Goal: Task Accomplishment & Management: Use online tool/utility

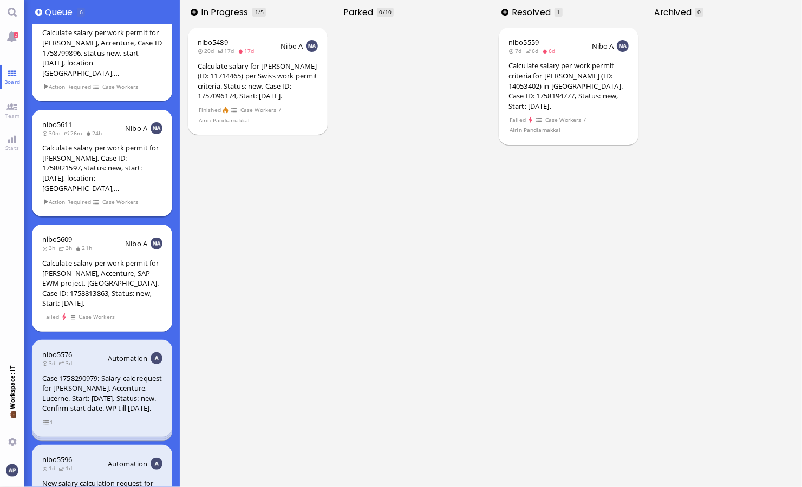
scroll to position [149, 0]
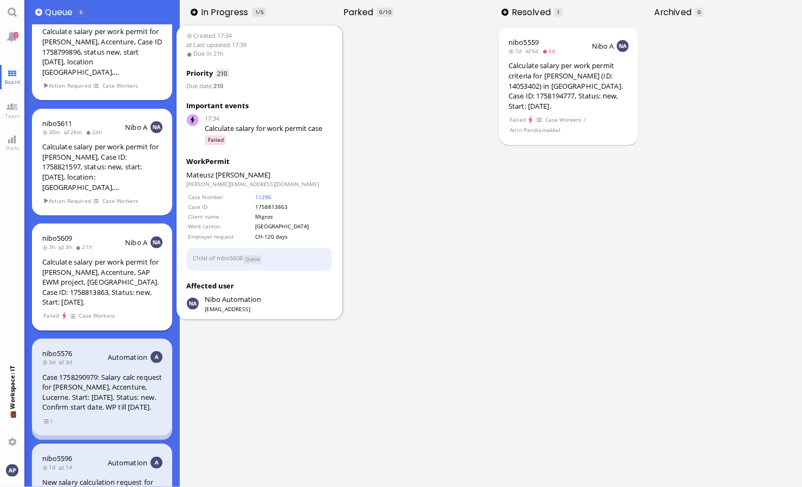
click at [88, 268] on div "Calculate salary per work permit for [PERSON_NAME], Accenture, SAP EWM project,…" at bounding box center [102, 282] width 120 height 50
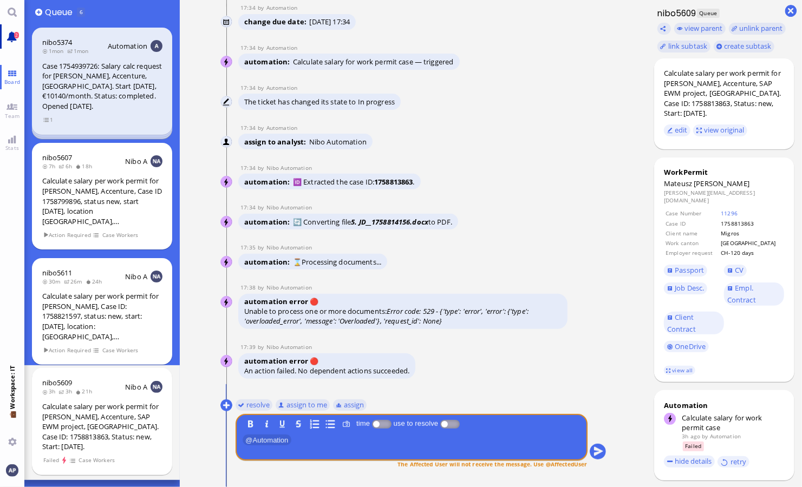
click at [14, 34] on link "2" at bounding box center [12, 36] width 24 height 24
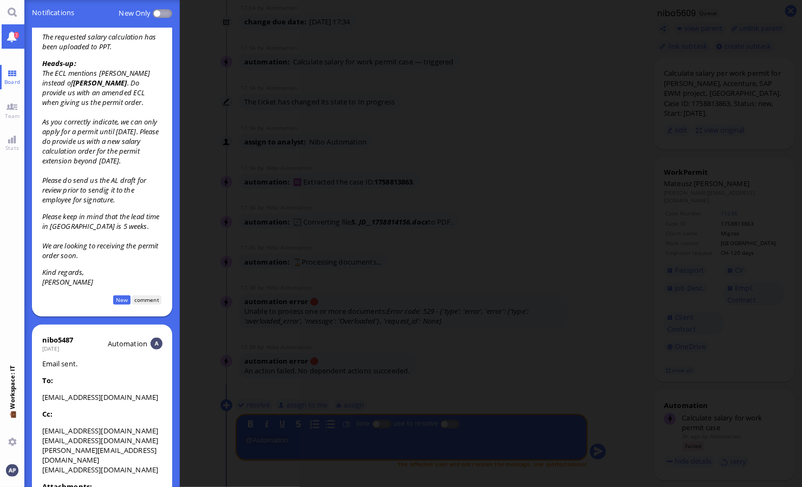
scroll to position [267, 0]
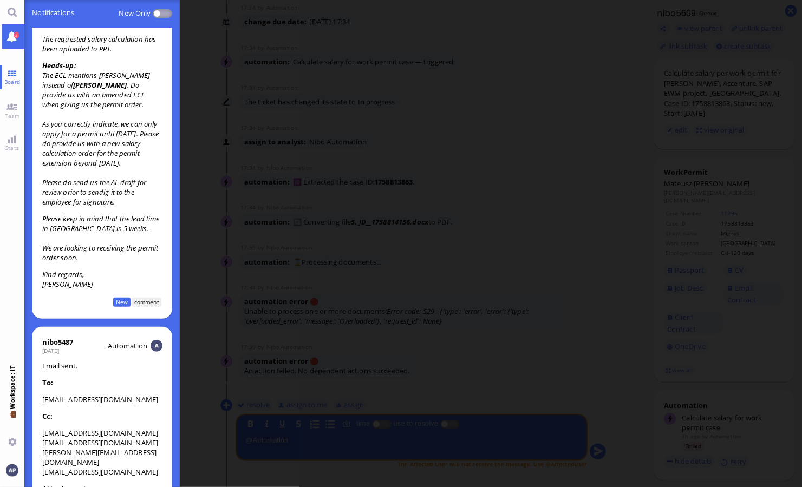
click at [10, 34] on link "2" at bounding box center [12, 36] width 24 height 24
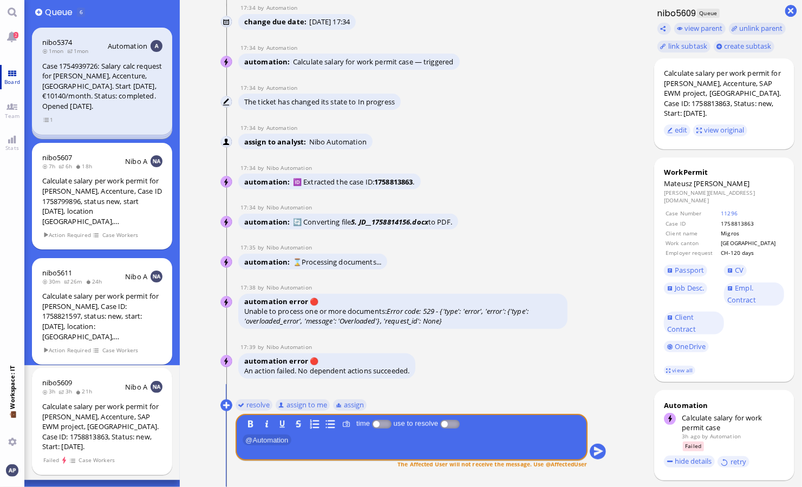
click at [7, 70] on link "Board" at bounding box center [12, 77] width 24 height 24
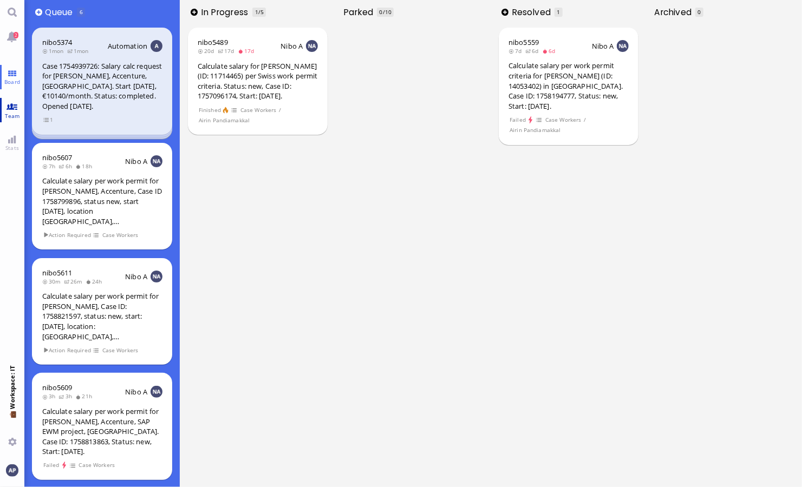
click at [14, 102] on link "Team" at bounding box center [12, 110] width 24 height 24
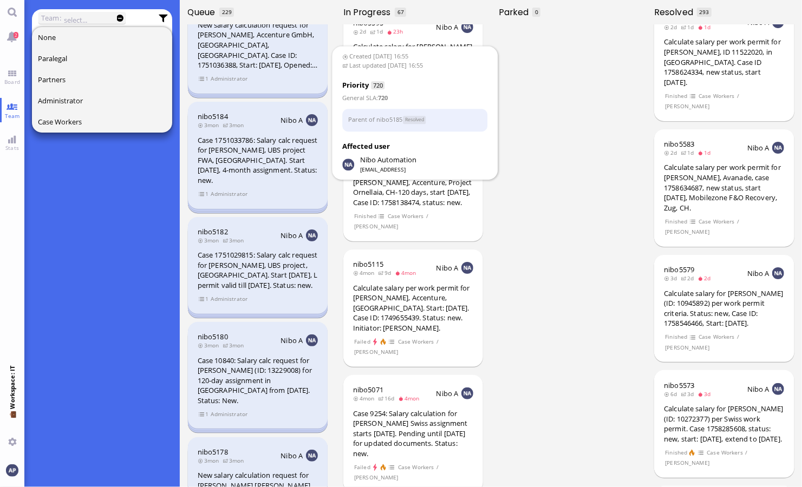
scroll to position [1340, 0]
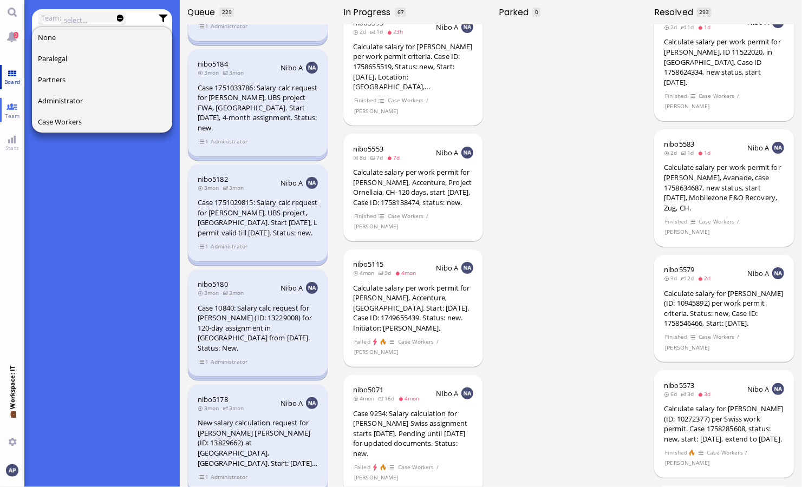
click at [14, 78] on span "Board" at bounding box center [12, 82] width 21 height 8
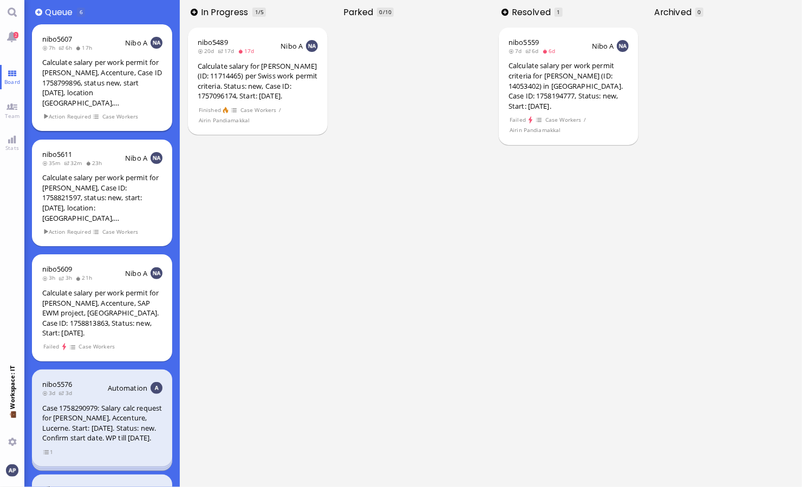
scroll to position [213, 0]
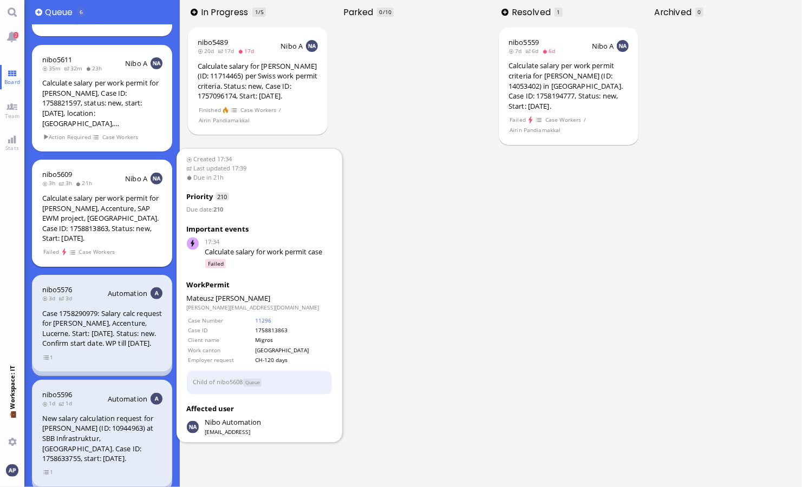
click at [86, 202] on div "Calculate salary per work permit for [PERSON_NAME], Accenture, SAP EWM project,…" at bounding box center [102, 218] width 120 height 50
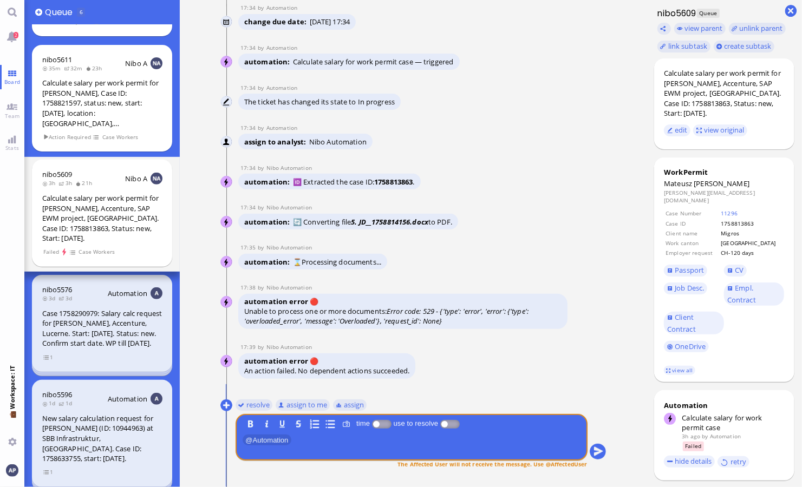
click at [356, 287] on div "17:38 by Nibo Automation" at bounding box center [402, 288] width 329 height 8
click at [607, 381] on nitautoscroll "17:34 by Automation Automation Calculate eligible salary for work permit 17:34 …" at bounding box center [413, 243] width 429 height 487
